Goal: Task Accomplishment & Management: Manage account settings

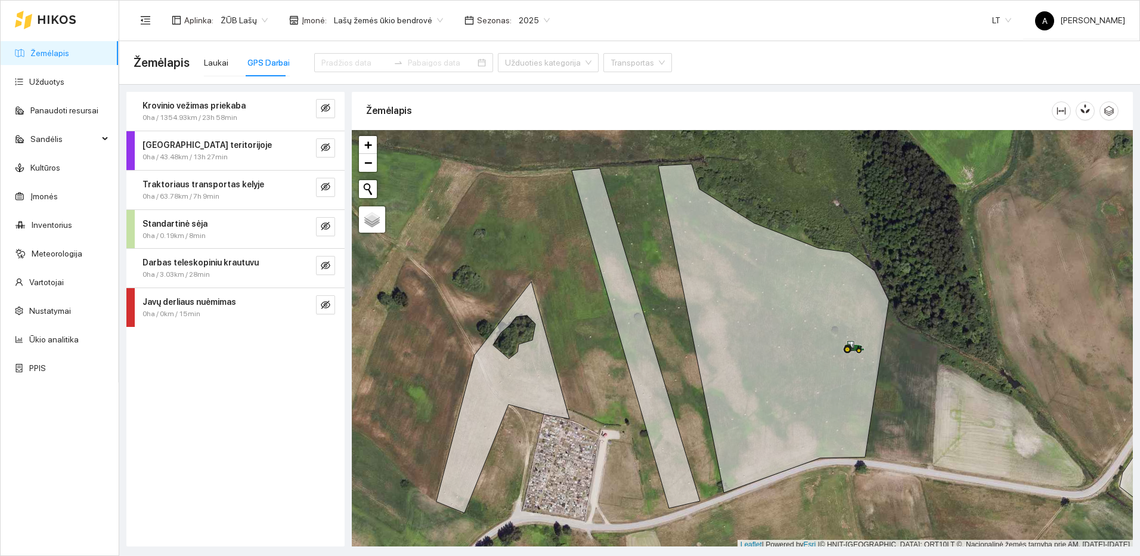
scroll to position [4, 0]
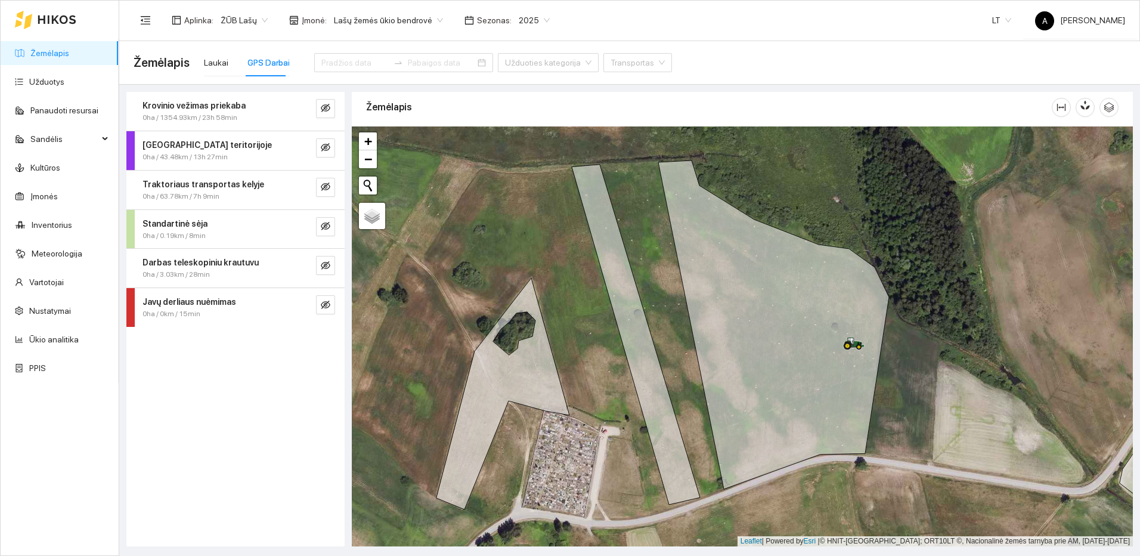
click at [55, 48] on link "Žemėlapis" at bounding box center [49, 53] width 39 height 10
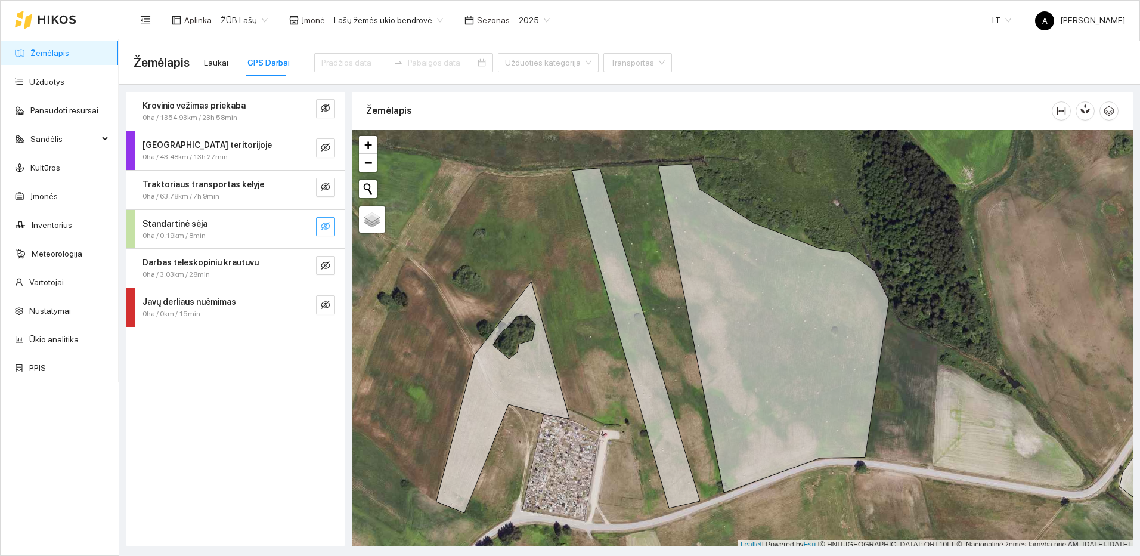
click at [323, 225] on icon "eye-invisible" at bounding box center [326, 226] width 10 height 10
click at [48, 51] on link "Žemėlapis" at bounding box center [49, 53] width 39 height 10
click at [351, 70] on div at bounding box center [403, 62] width 179 height 19
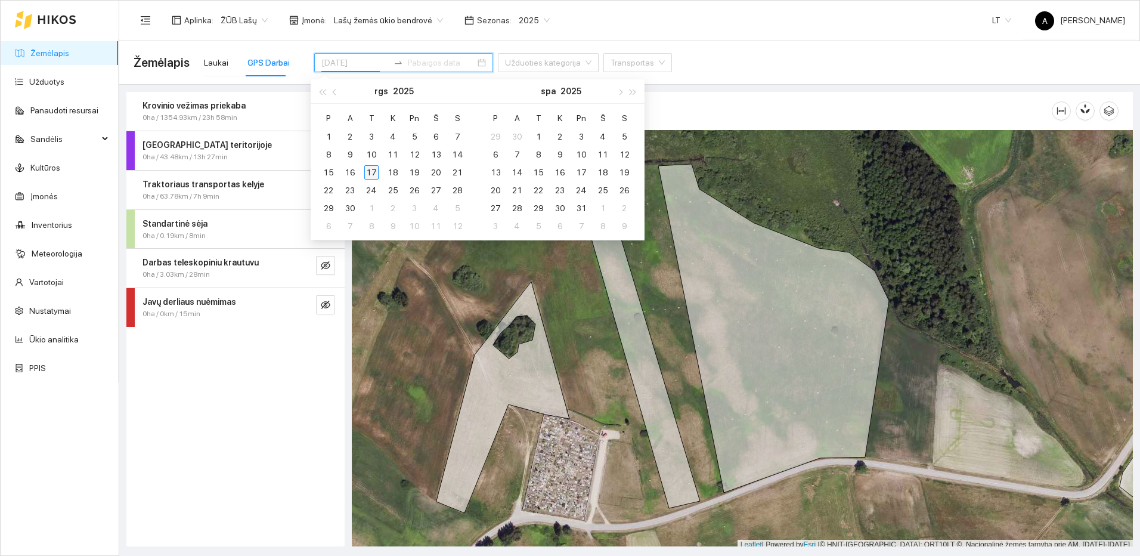
type input "[DATE]"
click at [368, 168] on div "17" at bounding box center [371, 172] width 14 height 14
click at [369, 169] on div "17" at bounding box center [371, 172] width 14 height 14
type input "[DATE]"
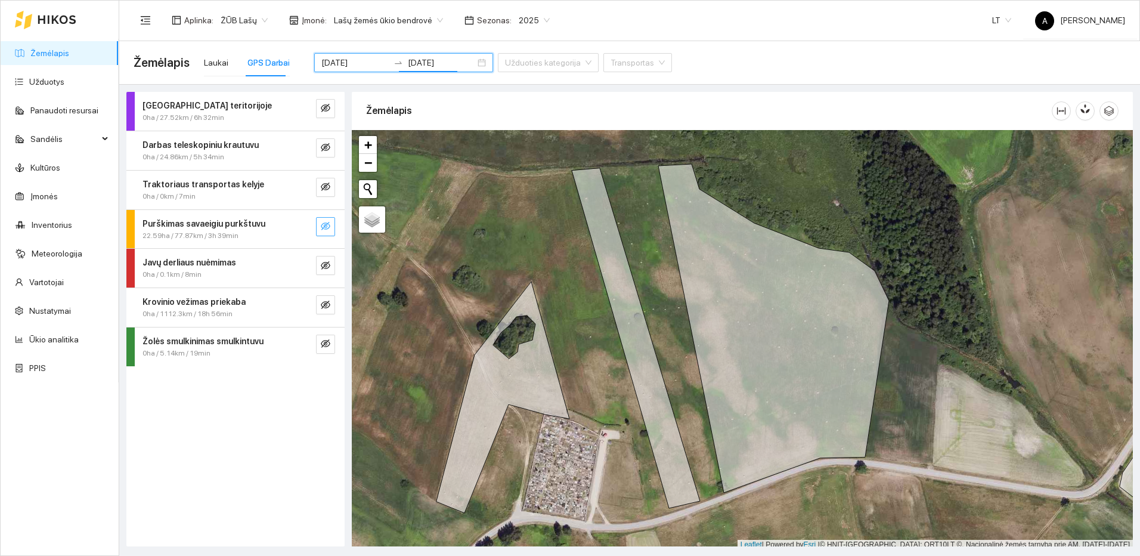
click at [324, 225] on icon "eye-invisible" at bounding box center [326, 226] width 10 height 8
click at [308, 227] on button "button" at bounding box center [301, 226] width 19 height 19
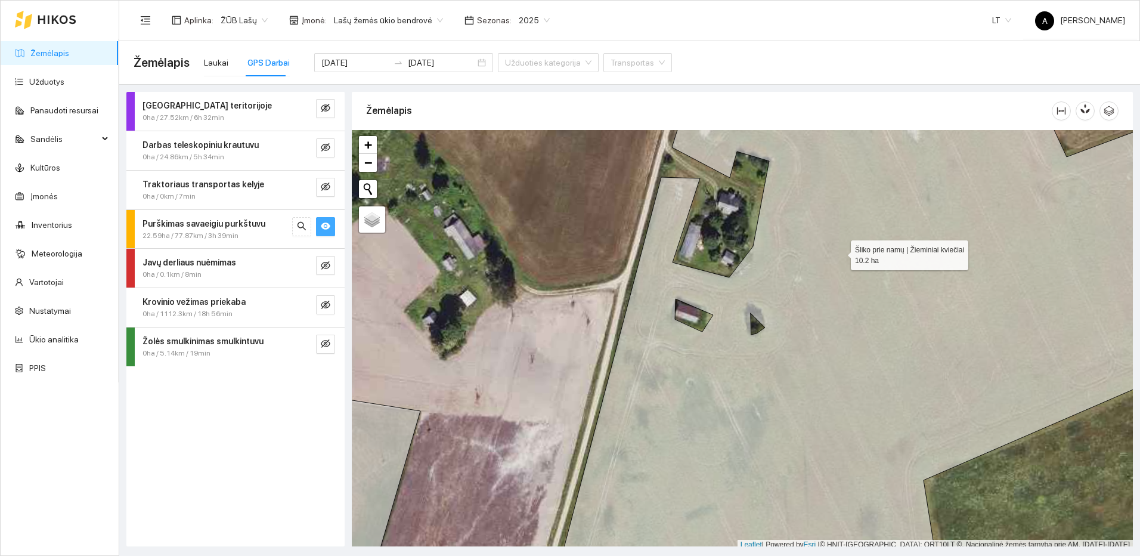
scroll to position [4, 0]
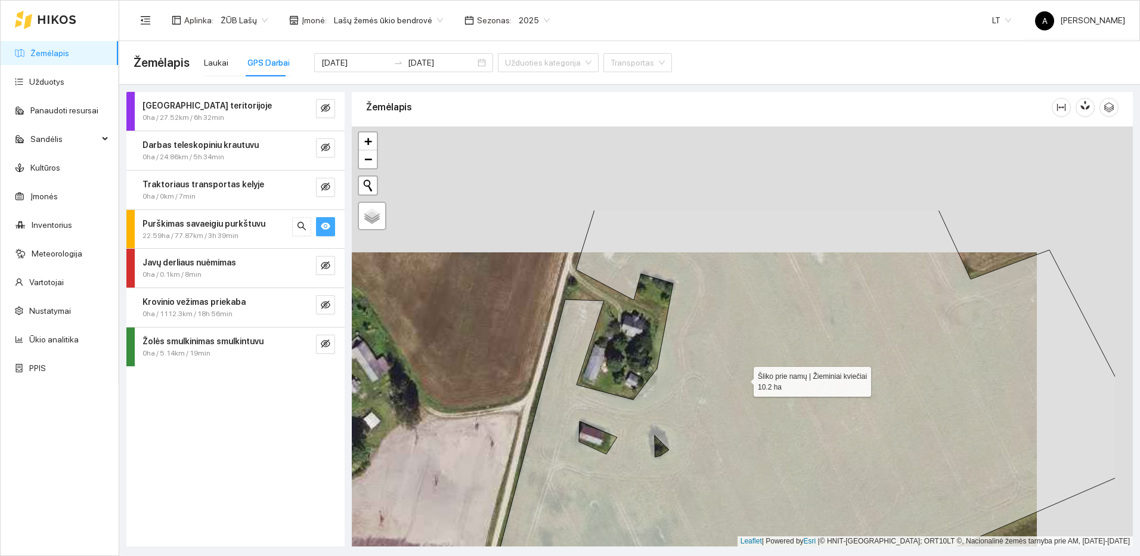
drag, startPoint x: 840, startPoint y: 252, endPoint x: 732, endPoint y: 388, distance: 173.5
click at [732, 388] on icon at bounding box center [785, 462] width 659 height 505
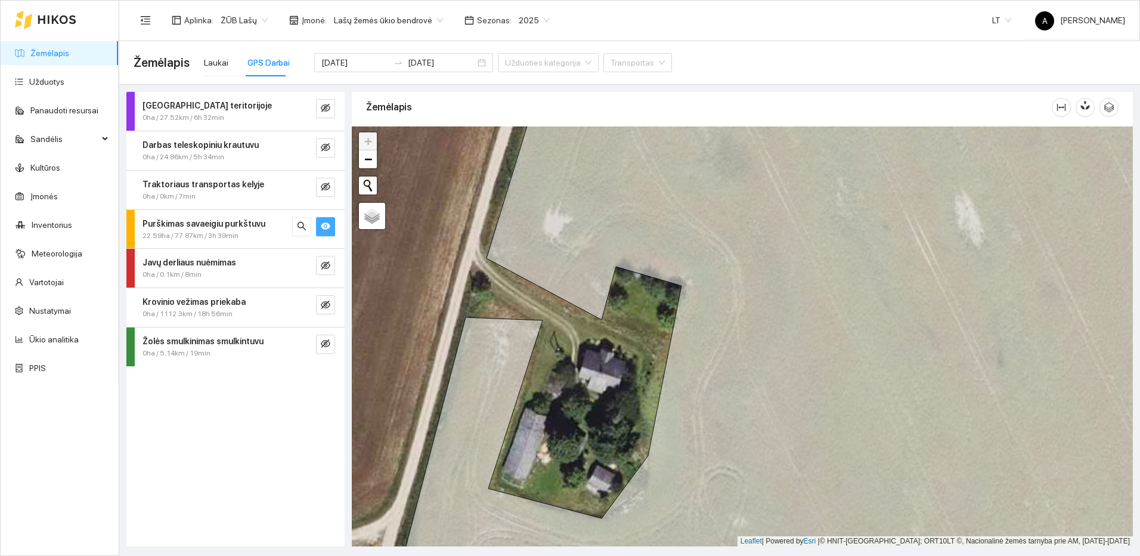
click at [46, 55] on link "Žemėlapis" at bounding box center [49, 53] width 39 height 10
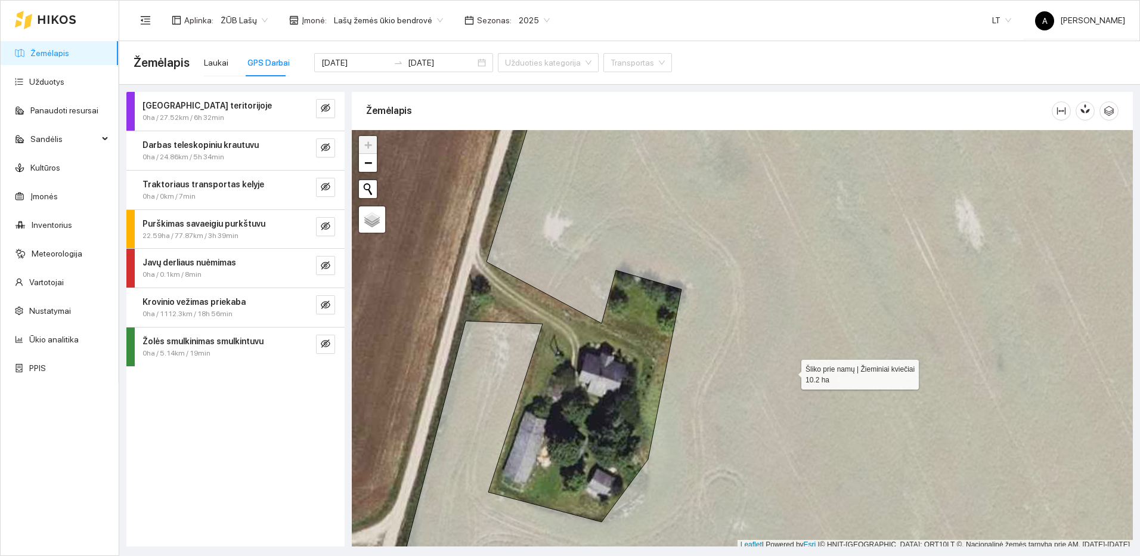
click at [790, 371] on icon at bounding box center [803, 339] width 819 height 507
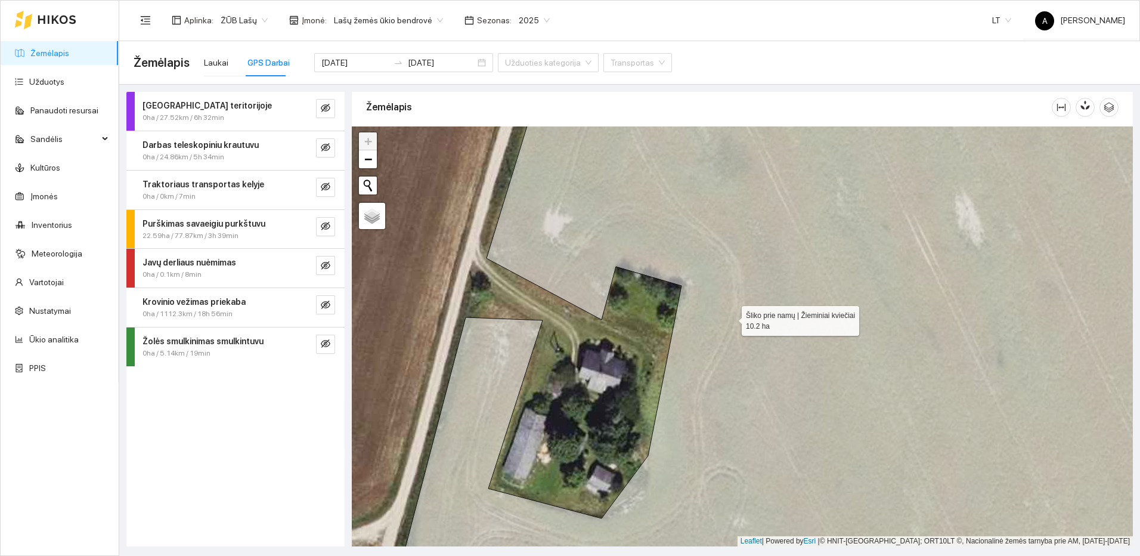
click at [729, 314] on icon at bounding box center [803, 336] width 819 height 507
click at [218, 58] on div "Laukai" at bounding box center [216, 62] width 24 height 13
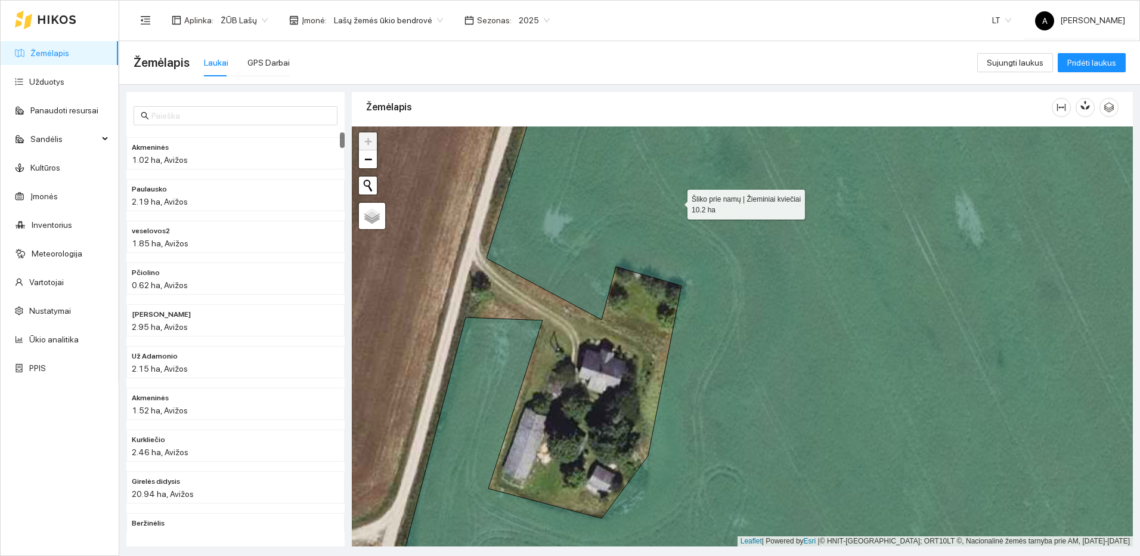
click at [677, 201] on icon at bounding box center [803, 336] width 819 height 507
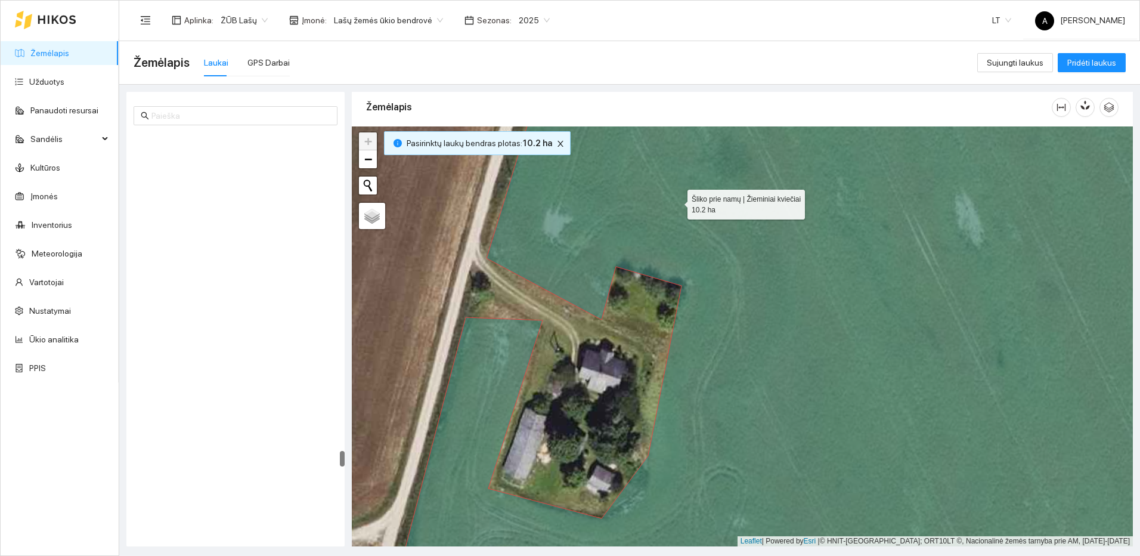
scroll to position [7949, 0]
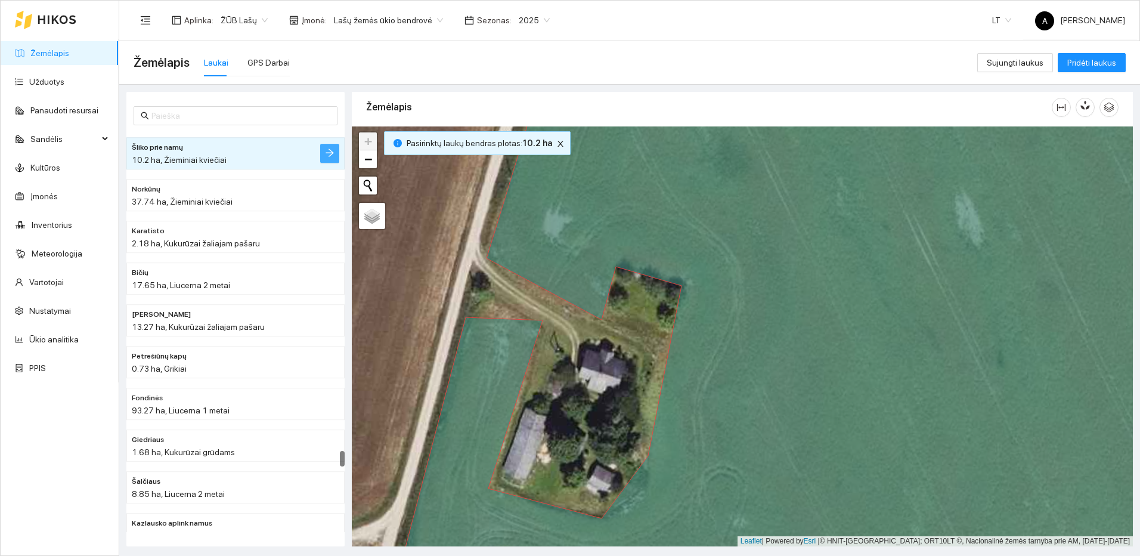
click at [331, 160] on button "button" at bounding box center [329, 153] width 19 height 19
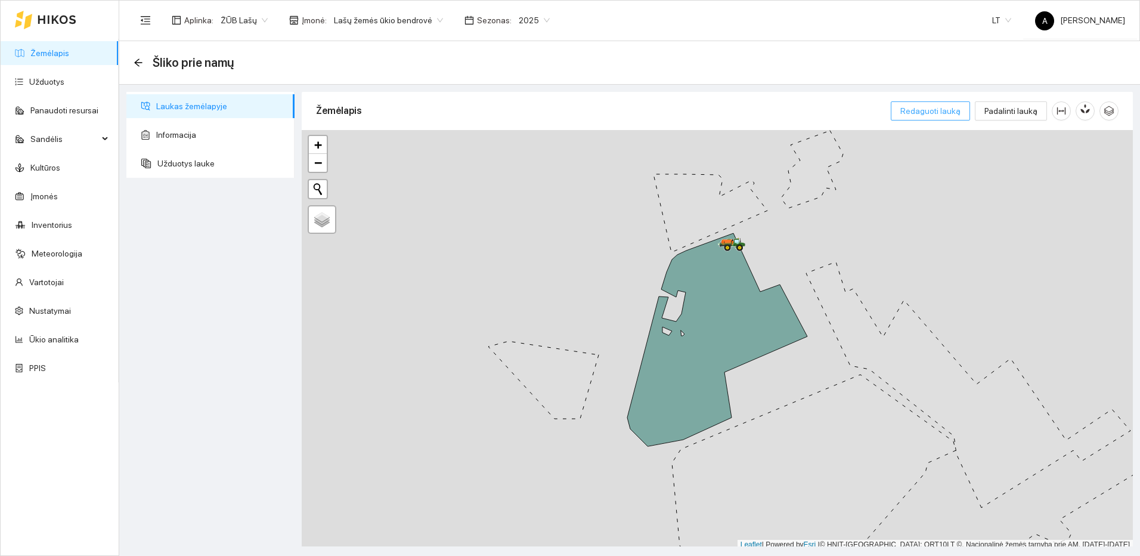
click at [948, 114] on span "Redaguoti lauką" at bounding box center [930, 110] width 60 height 13
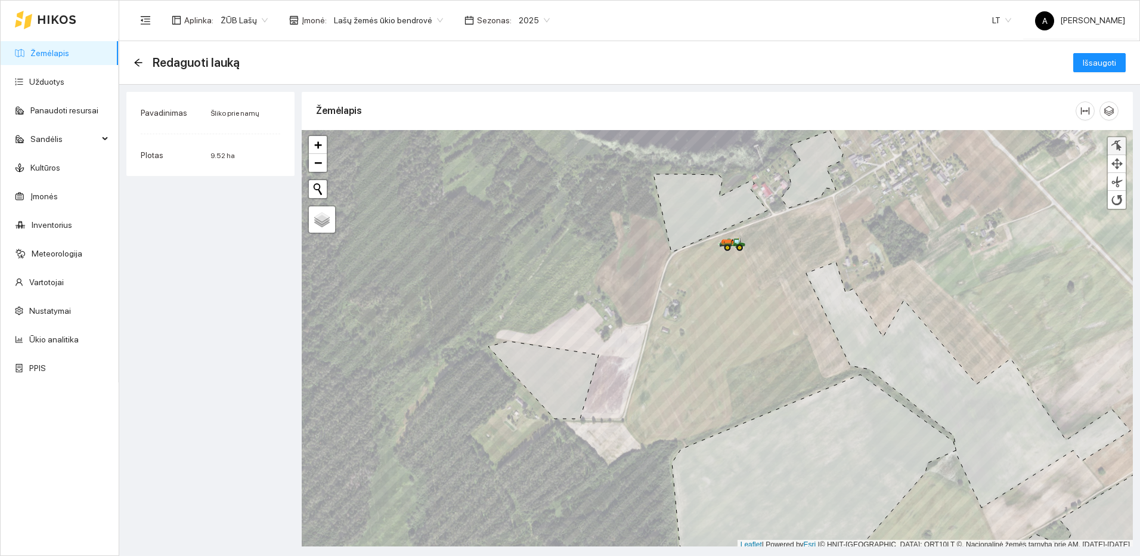
click at [1114, 149] on div at bounding box center [1117, 145] width 12 height 11
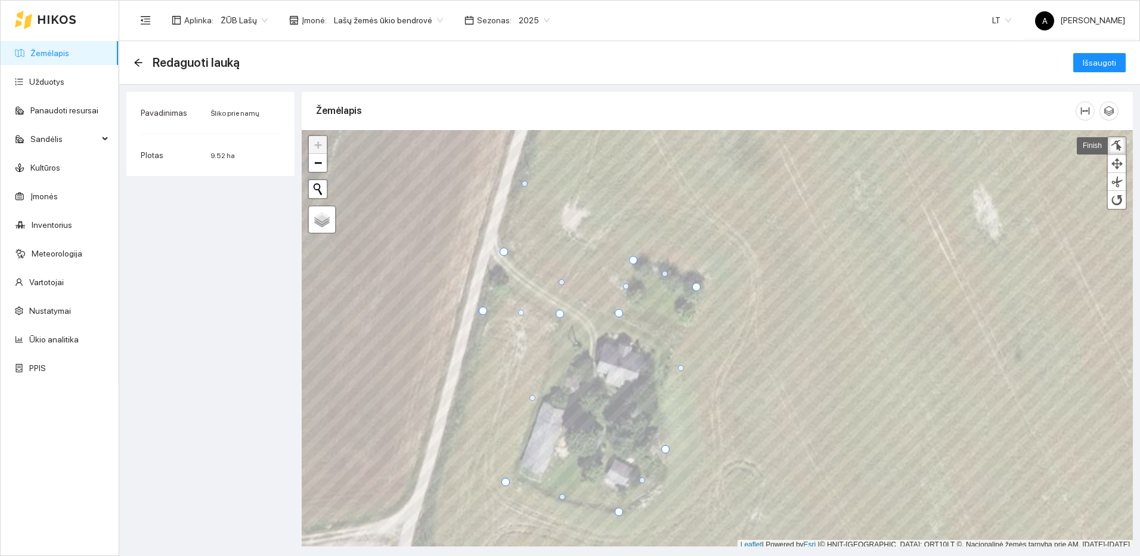
scroll to position [4, 0]
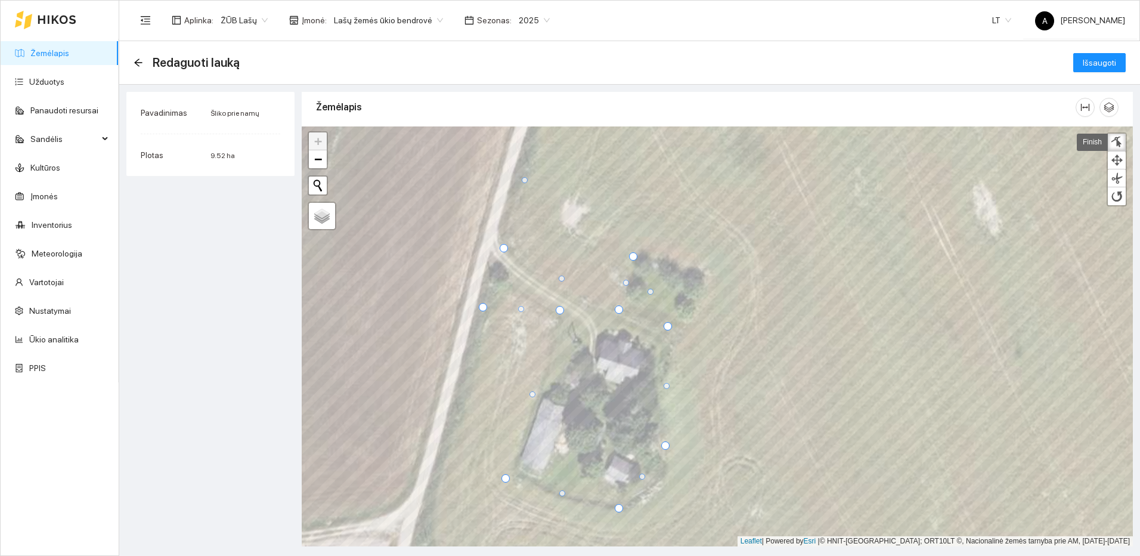
drag, startPoint x: 699, startPoint y: 278, endPoint x: 669, endPoint y: 328, distance: 58.6
click at [669, 328] on div at bounding box center [668, 326] width 8 height 8
drag, startPoint x: 666, startPoint y: 386, endPoint x: 662, endPoint y: 391, distance: 6.3
click at [662, 391] on div at bounding box center [662, 390] width 6 height 6
drag, startPoint x: 561, startPoint y: 312, endPoint x: 573, endPoint y: 320, distance: 13.9
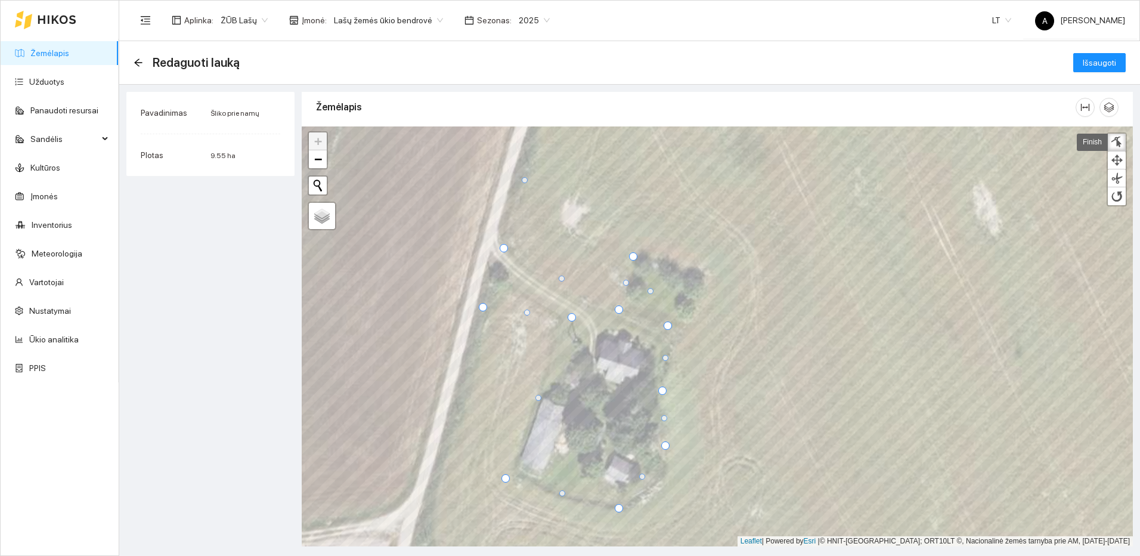
click at [573, 320] on div at bounding box center [572, 317] width 8 height 8
drag, startPoint x: 482, startPoint y: 309, endPoint x: 486, endPoint y: 291, distance: 19.1
click at [486, 291] on div at bounding box center [487, 288] width 8 height 8
click at [634, 259] on div at bounding box center [633, 256] width 8 height 8
click at [633, 256] on div at bounding box center [633, 256] width 8 height 8
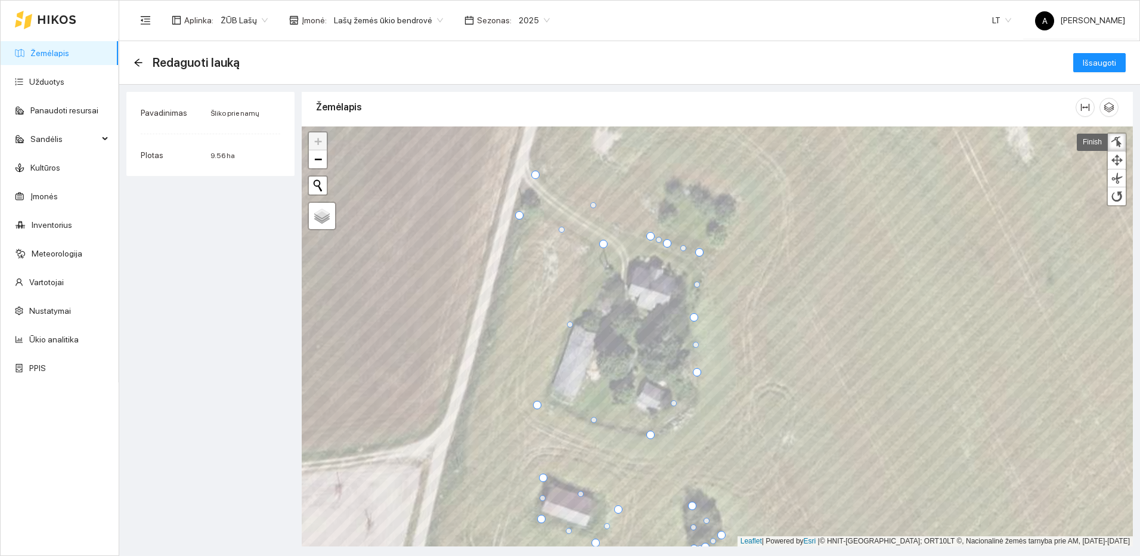
drag, startPoint x: 664, startPoint y: 184, endPoint x: 666, endPoint y: 246, distance: 62.0
click at [666, 246] on div at bounding box center [667, 243] width 8 height 8
drag, startPoint x: 648, startPoint y: 237, endPoint x: 638, endPoint y: 244, distance: 12.4
click at [638, 244] on div at bounding box center [640, 243] width 8 height 8
drag, startPoint x: 700, startPoint y: 252, endPoint x: 695, endPoint y: 272, distance: 20.4
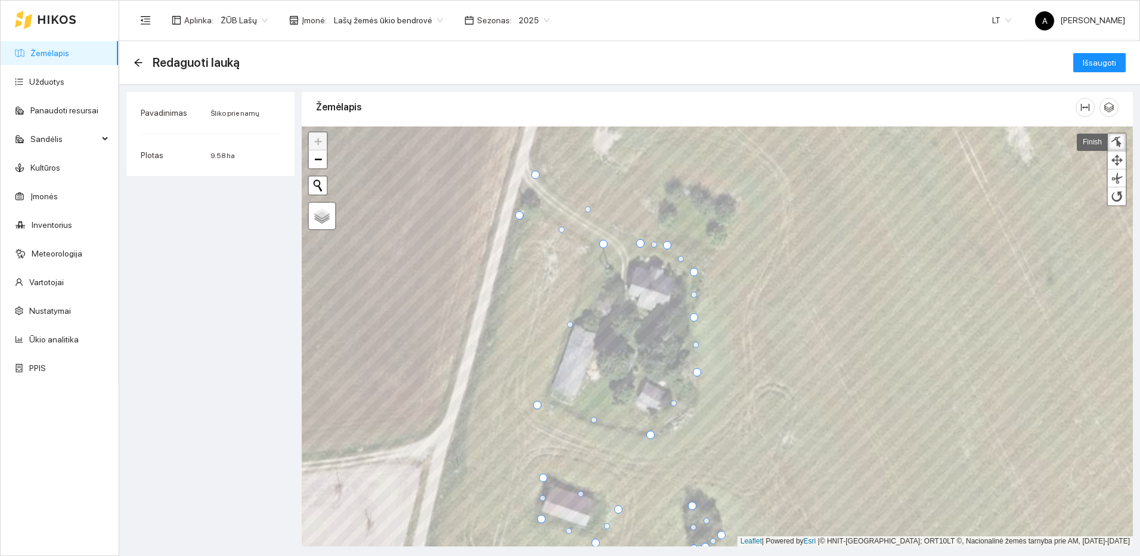
click at [695, 272] on div at bounding box center [694, 272] width 8 height 8
drag, startPoint x: 668, startPoint y: 244, endPoint x: 668, endPoint y: 255, distance: 10.1
click at [668, 255] on div at bounding box center [667, 255] width 8 height 8
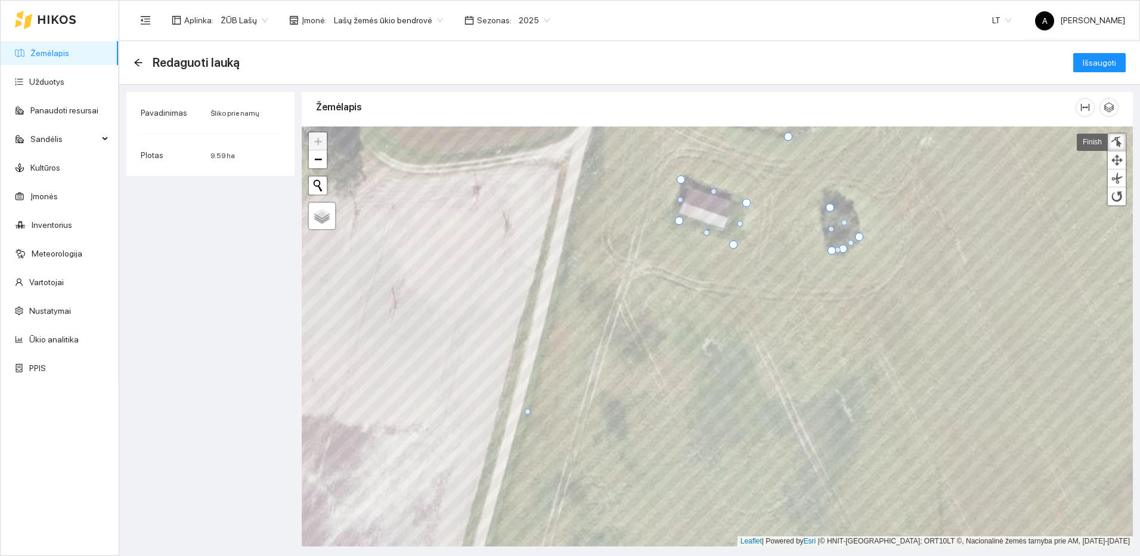
drag, startPoint x: 756, startPoint y: 210, endPoint x: 746, endPoint y: 202, distance: 12.7
click at [746, 202] on div at bounding box center [746, 203] width 8 height 8
drag, startPoint x: 842, startPoint y: 221, endPoint x: 842, endPoint y: 200, distance: 20.9
click at [842, 200] on div at bounding box center [844, 202] width 6 height 6
drag, startPoint x: 827, startPoint y: 209, endPoint x: 823, endPoint y: 198, distance: 11.7
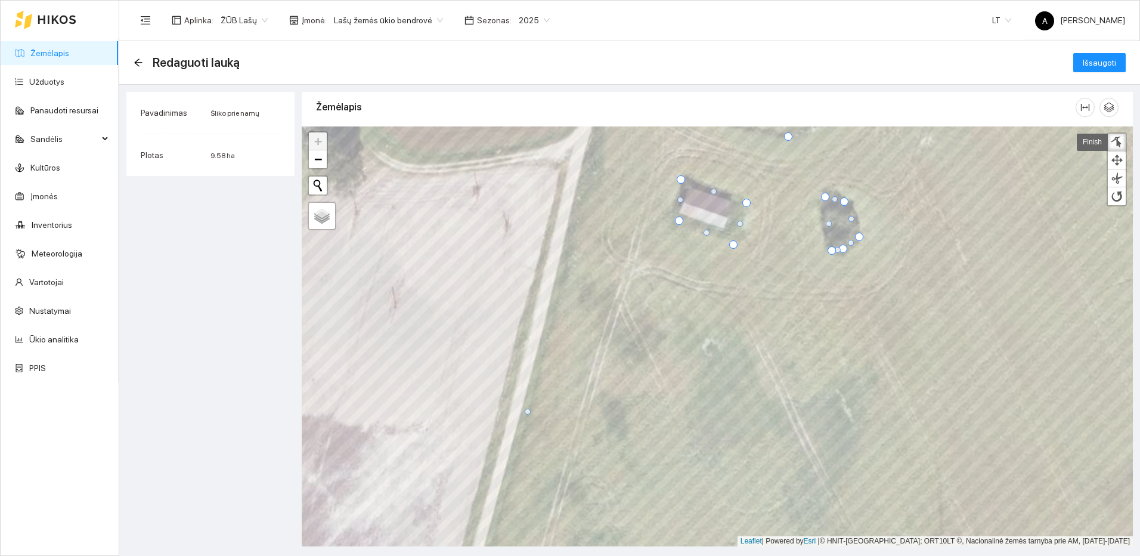
click at [823, 198] on div at bounding box center [825, 197] width 8 height 8
